Goal: Transaction & Acquisition: Purchase product/service

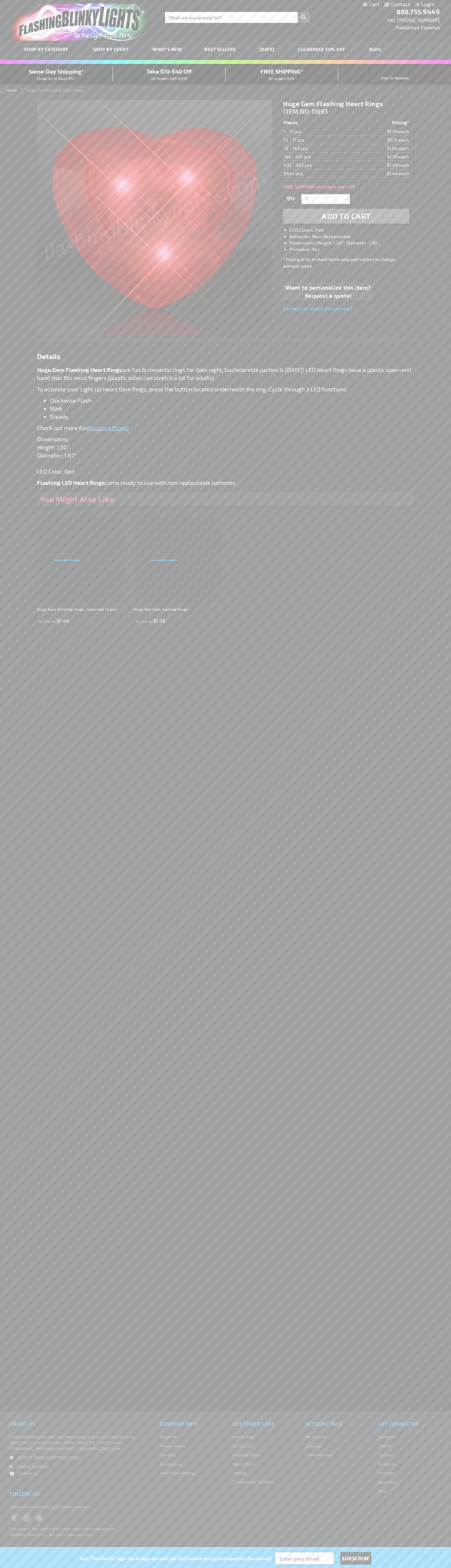
click at [352, 230] on li "LED Colors: Red" at bounding box center [352, 230] width 126 height 6
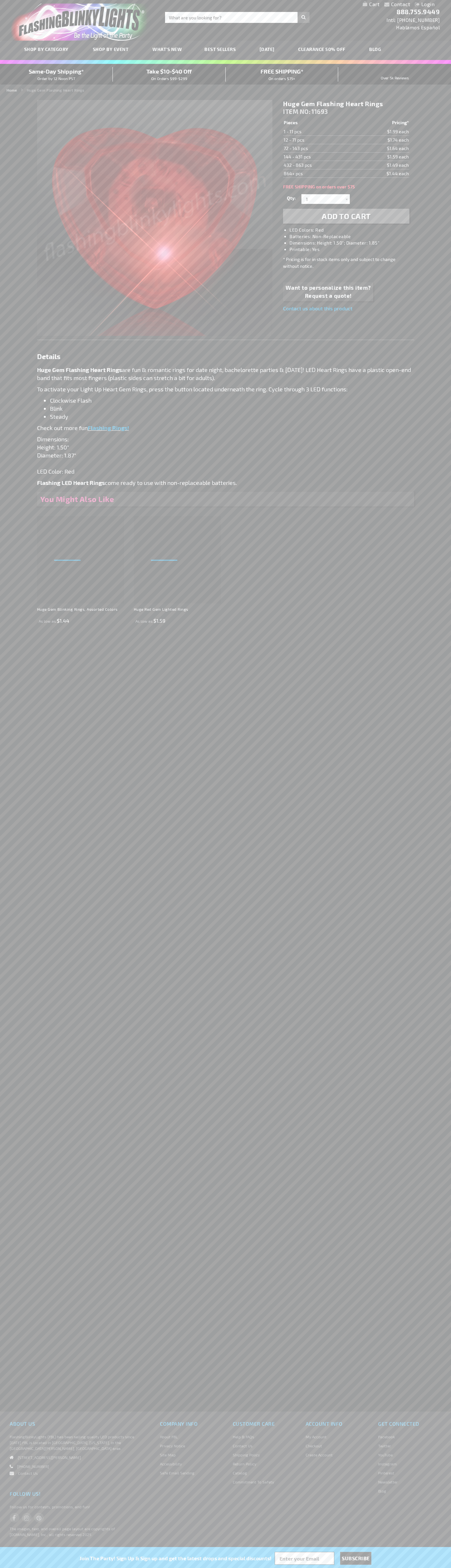
click at [346, 216] on span "Add to Cart" at bounding box center [346, 216] width 49 height 9
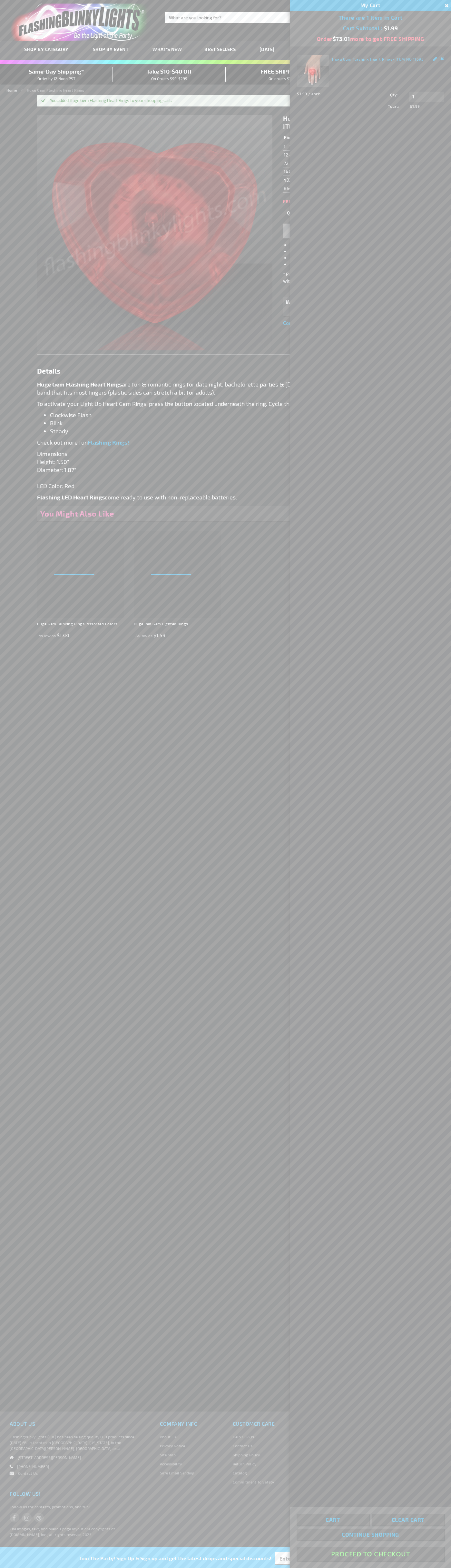
click at [370, 1553] on button "Proceed To Checkout" at bounding box center [370, 1553] width 148 height 15
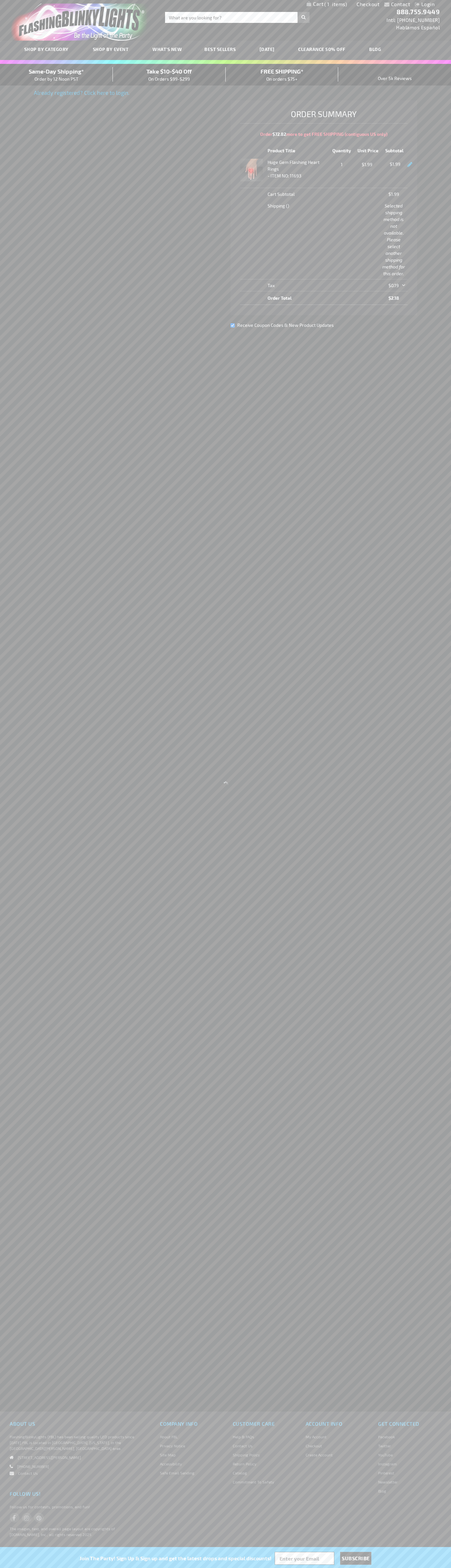
click at [368, 4] on link "Checkout" at bounding box center [368, 4] width 23 height 6
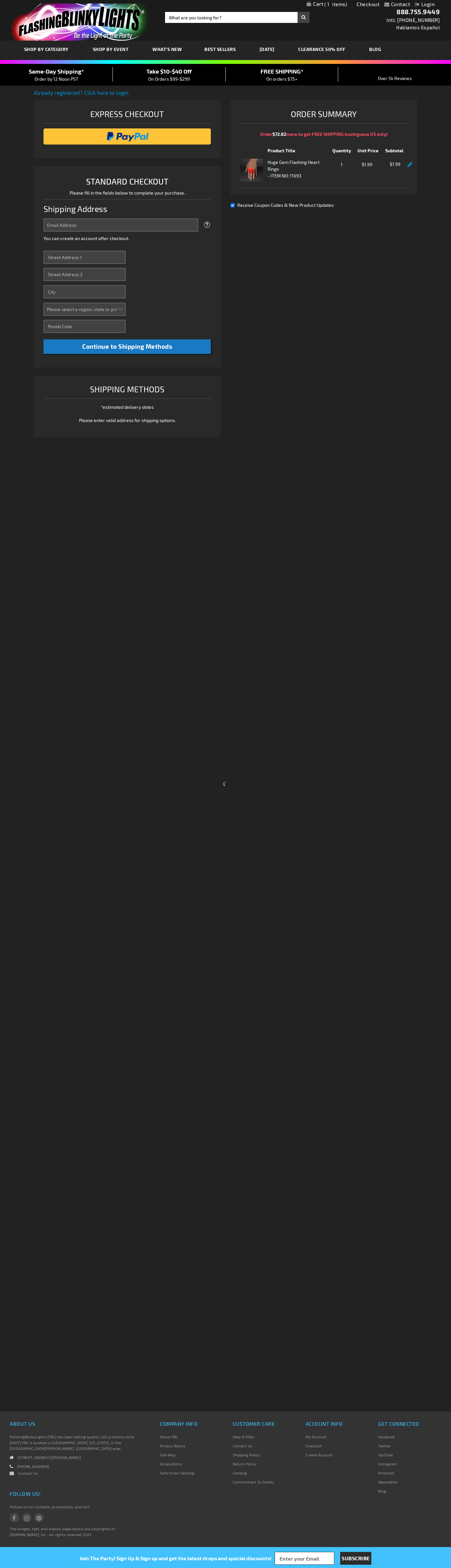
select select "US"
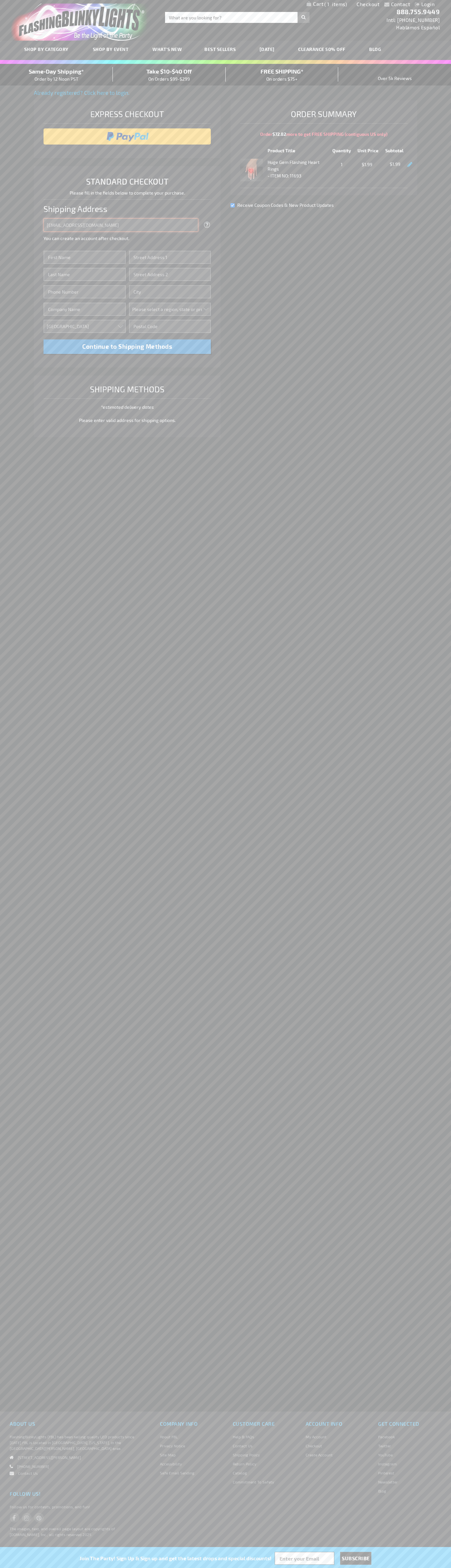
type input "[EMAIL_ADDRESS][DOMAIN_NAME]"
type input "John"
type input "651 N. 34th Str."
type input "First floor"
type input "seattle"
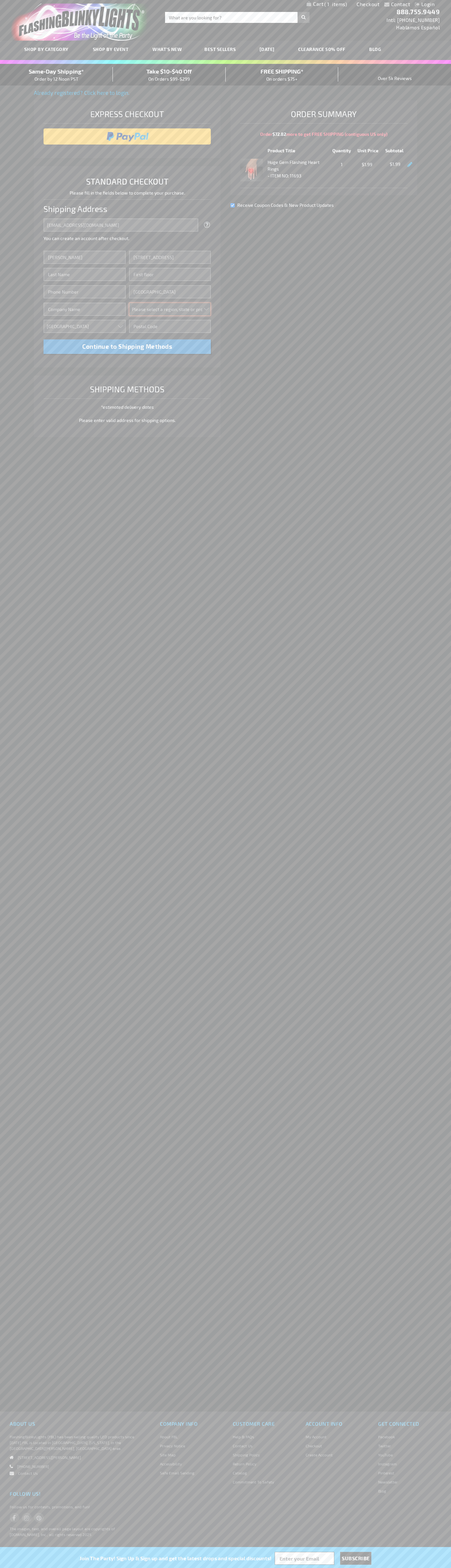
select select "62"
type input "98103"
type input "Smith"
type input "6502530000"
type input "John Smith"
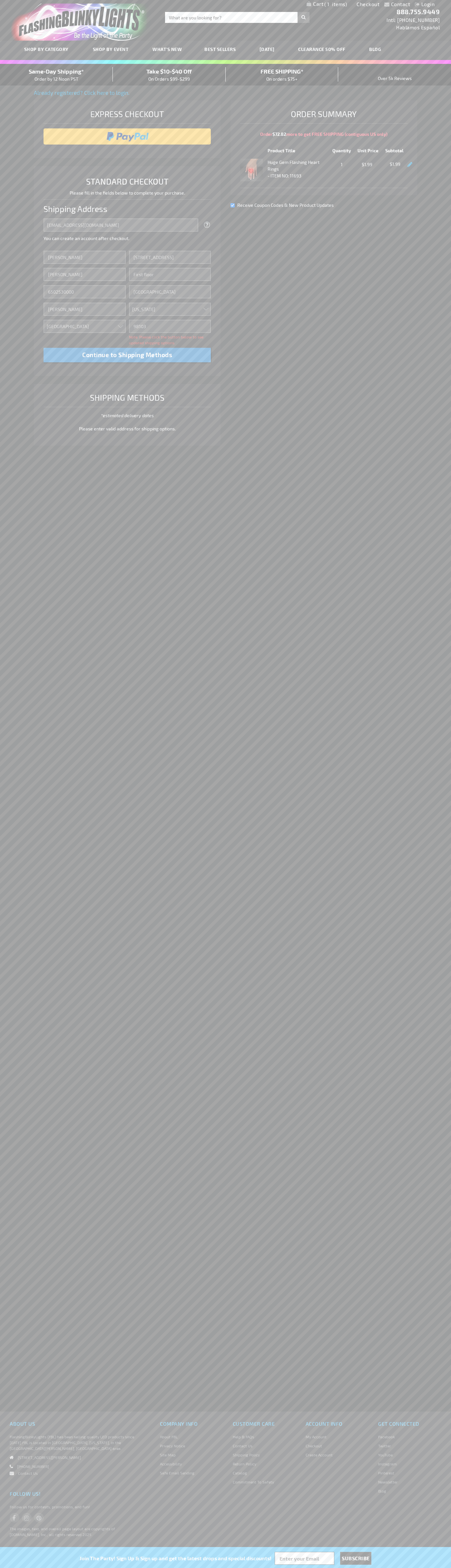
click at [57, 75] on div "Same-Day Shipping* Order by 12 Noon PST" at bounding box center [57, 75] width 113 height 15
